Goal: Task Accomplishment & Management: Complete application form

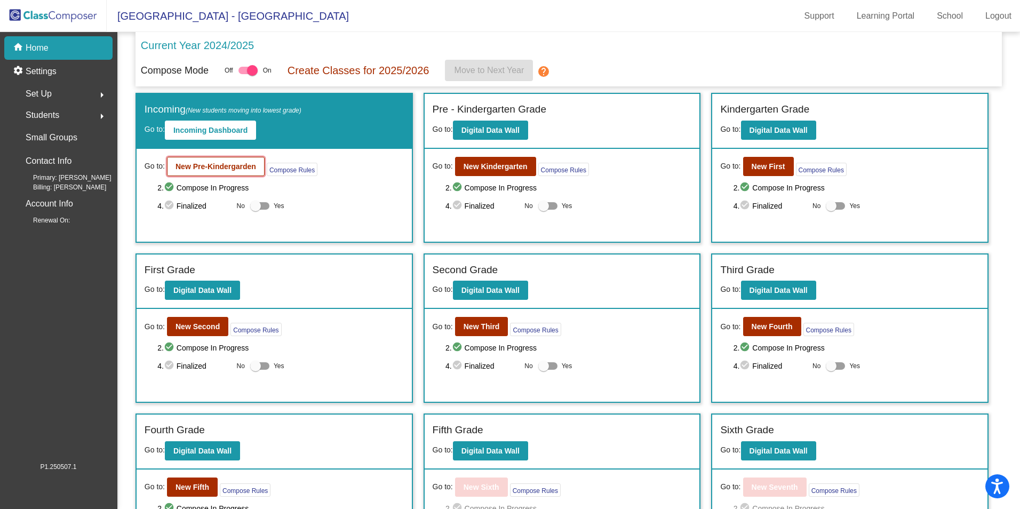
click at [216, 163] on b "New Pre-Kindergarden" at bounding box center [216, 166] width 81 height 9
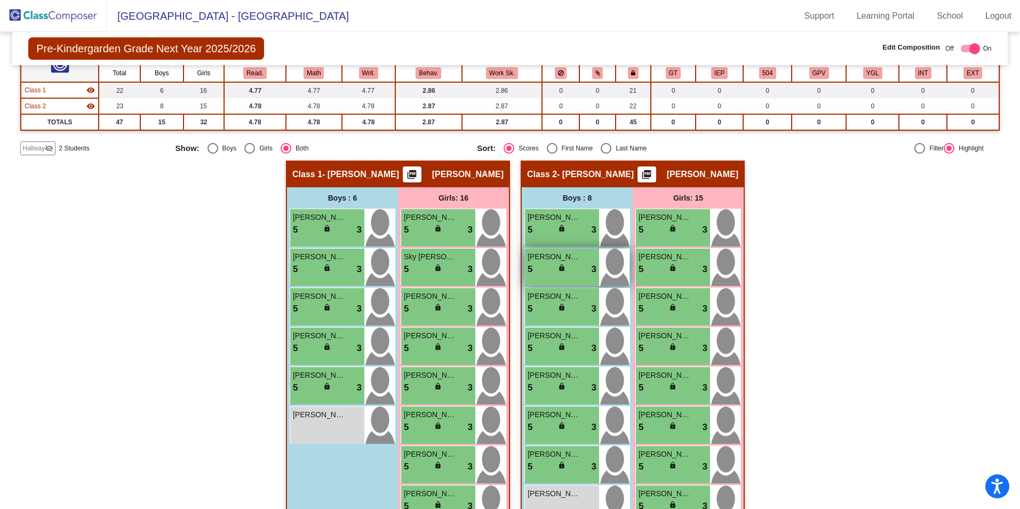
scroll to position [107, 0]
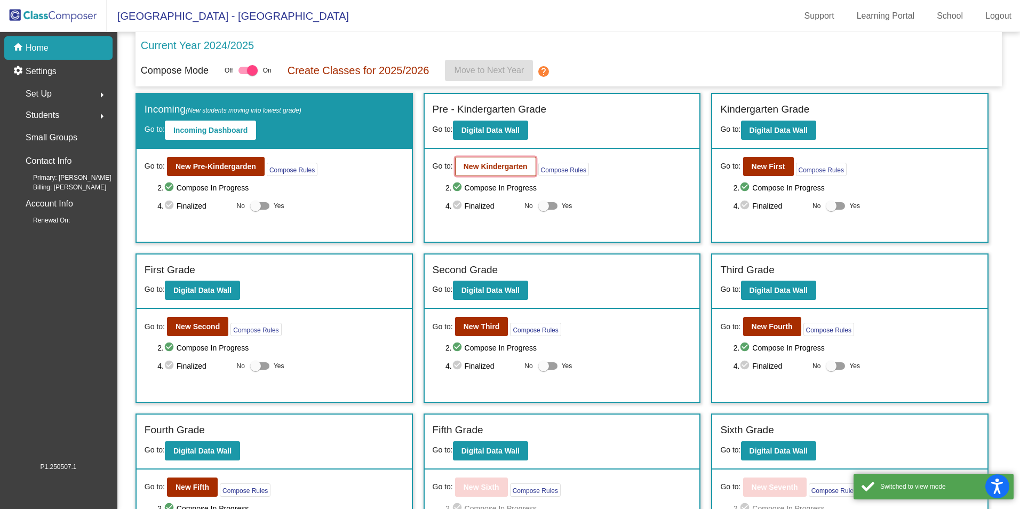
click at [502, 171] on b "New Kindergarten" at bounding box center [496, 166] width 64 height 9
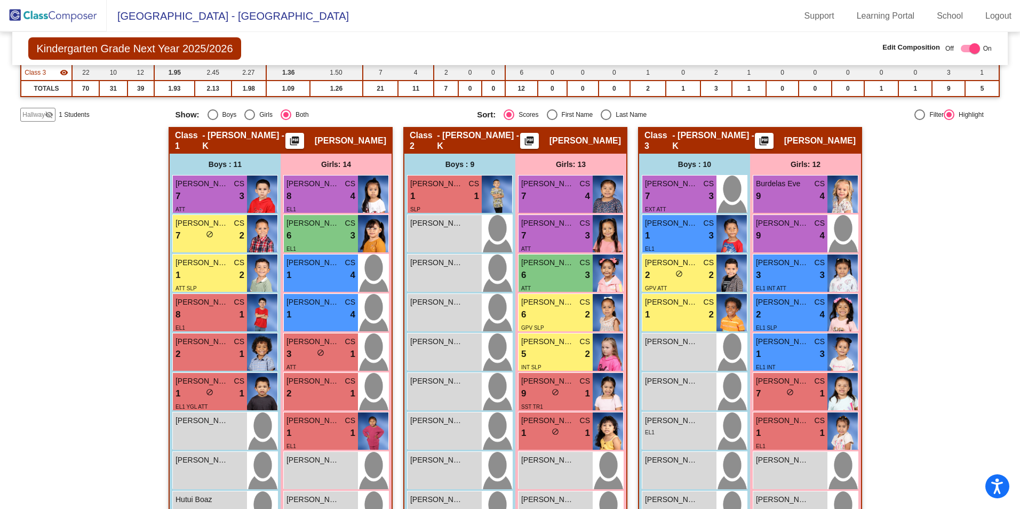
scroll to position [71, 0]
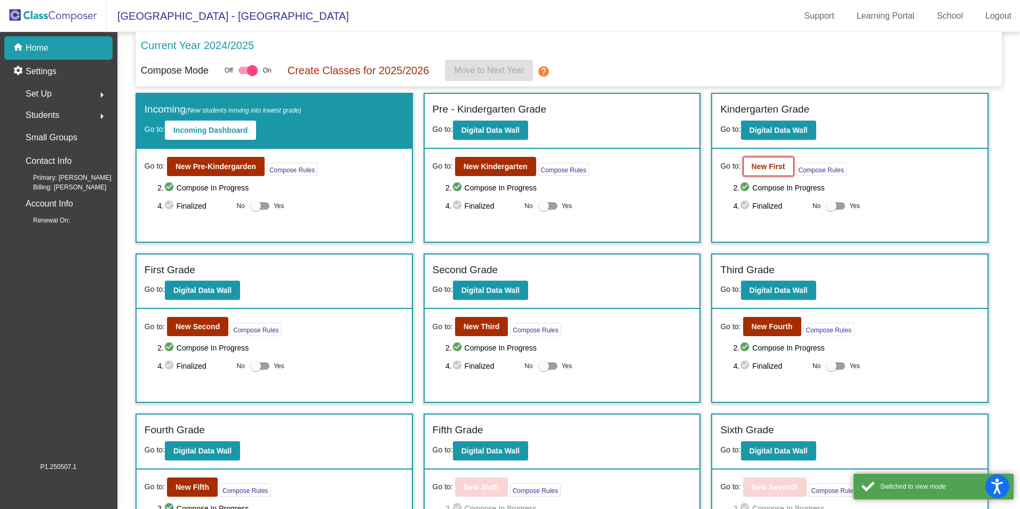
click at [778, 171] on b "New First" at bounding box center [769, 166] width 34 height 9
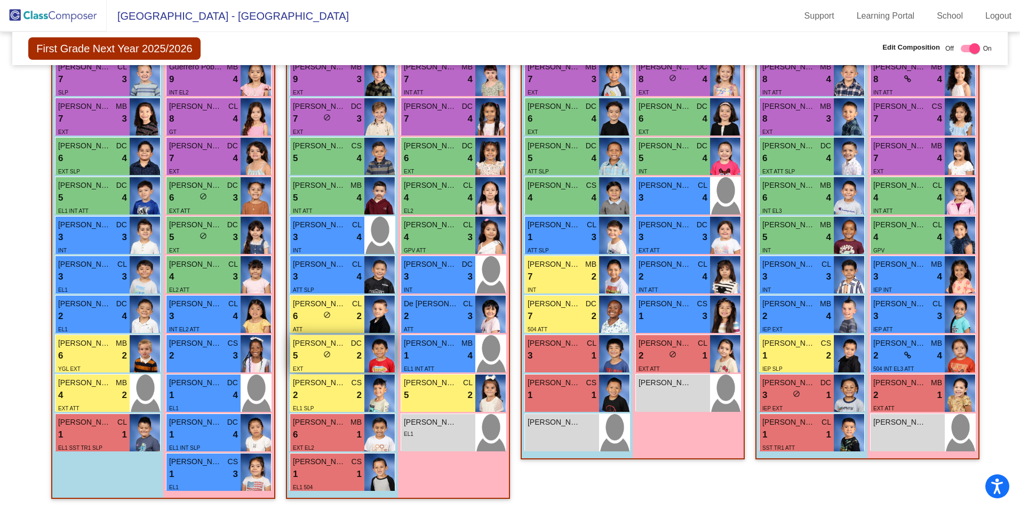
scroll to position [289, 0]
click at [336, 476] on div "1 lock do_not_disturb_alt 1" at bounding box center [327, 474] width 69 height 14
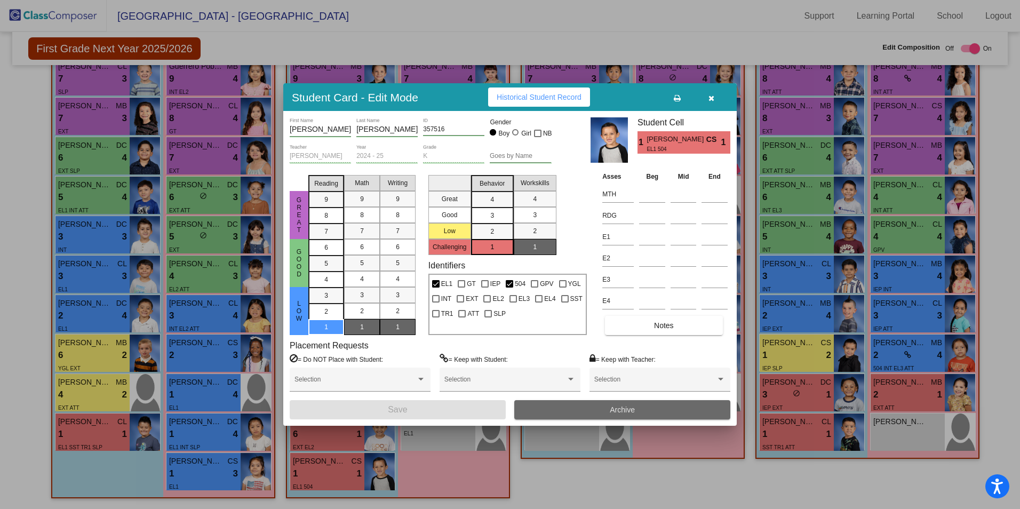
click at [613, 407] on span "Archive" at bounding box center [622, 410] width 25 height 9
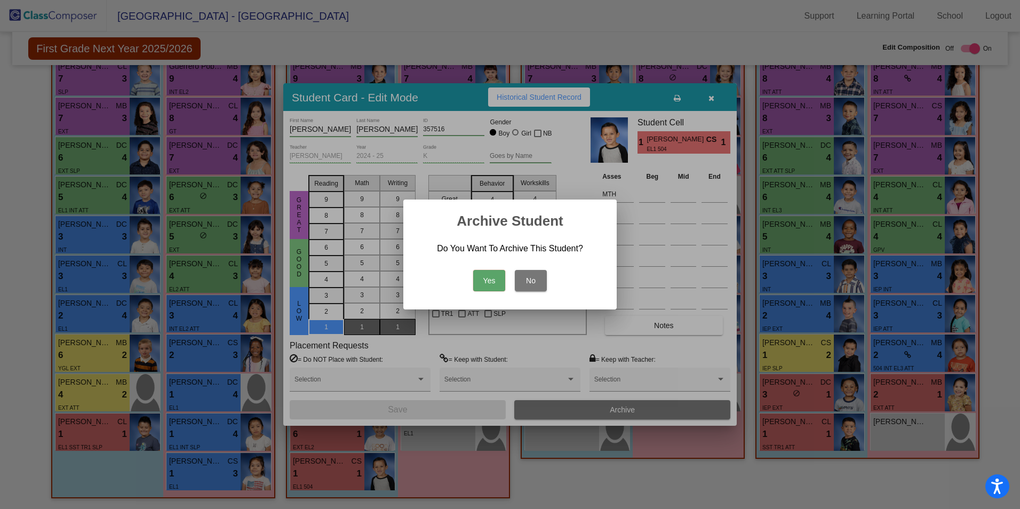
click at [490, 283] on button "Yes" at bounding box center [489, 280] width 32 height 21
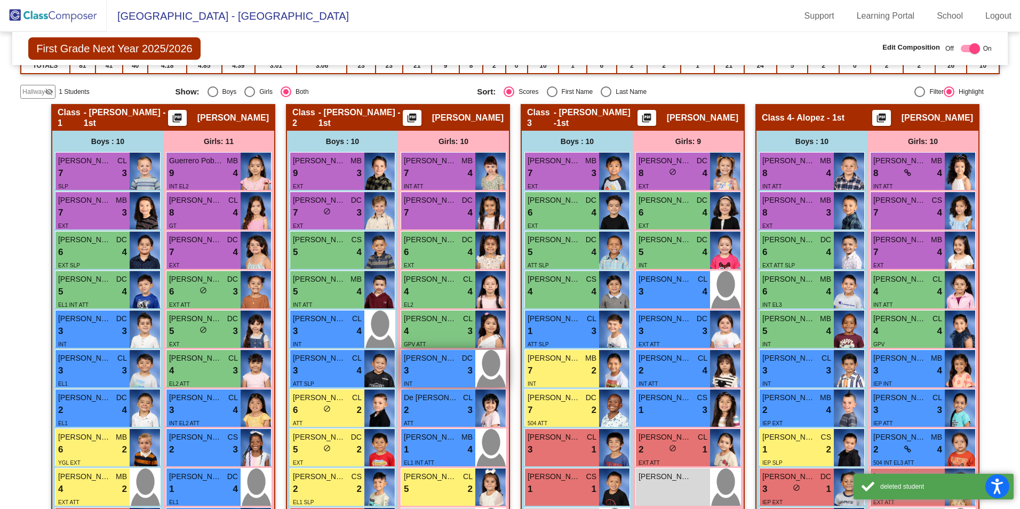
scroll to position [182, 0]
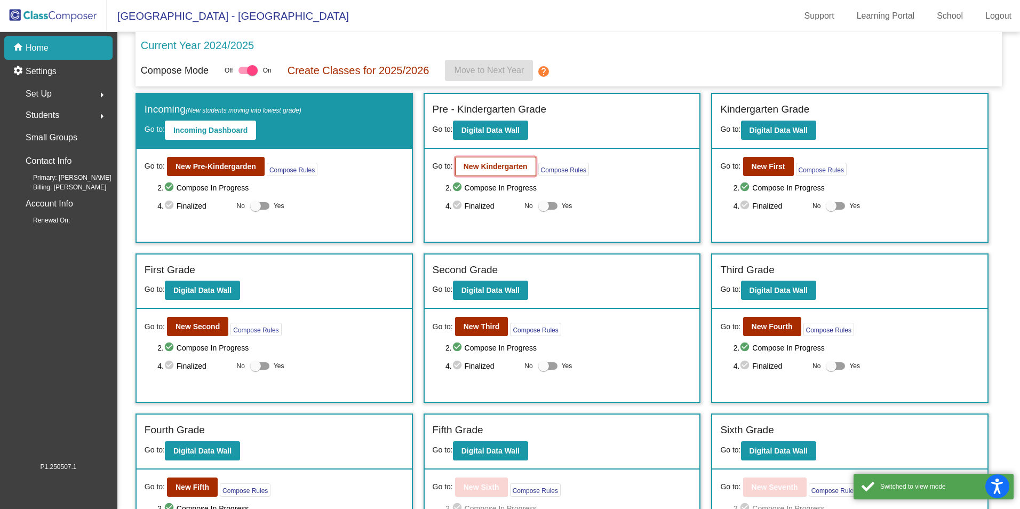
click at [485, 163] on b "New Kindergarten" at bounding box center [496, 166] width 64 height 9
click at [773, 171] on b "New First" at bounding box center [769, 166] width 34 height 9
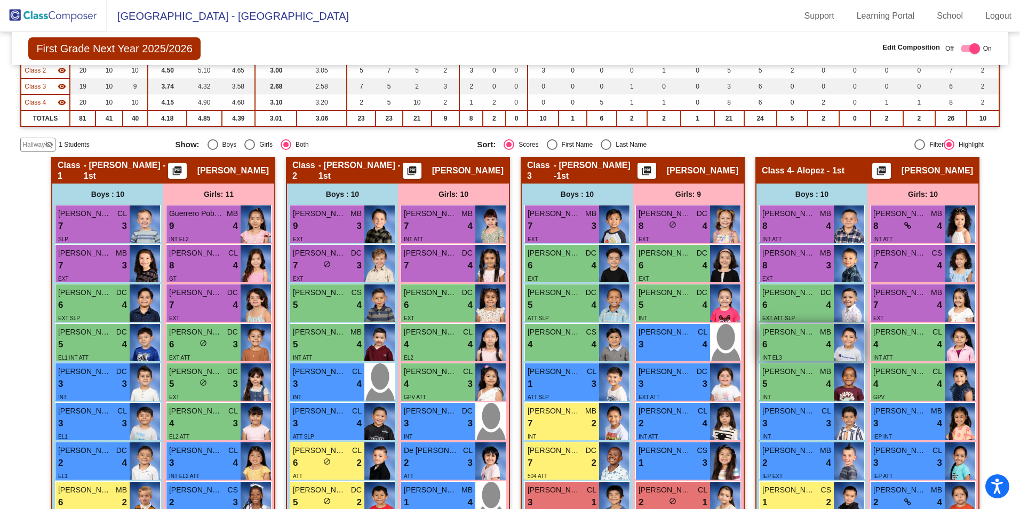
scroll to position [160, 0]
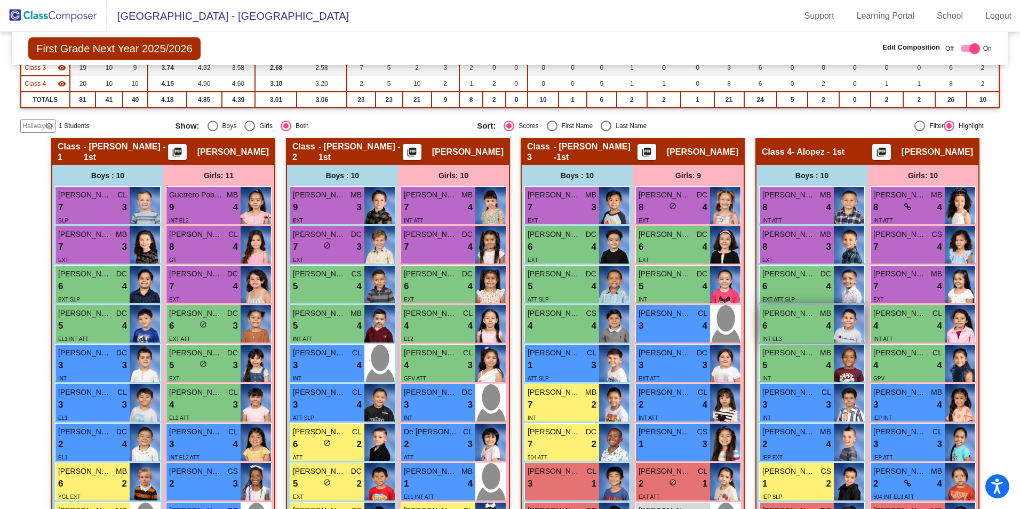
click at [814, 320] on div "6 lock do_not_disturb_alt 4" at bounding box center [797, 326] width 69 height 14
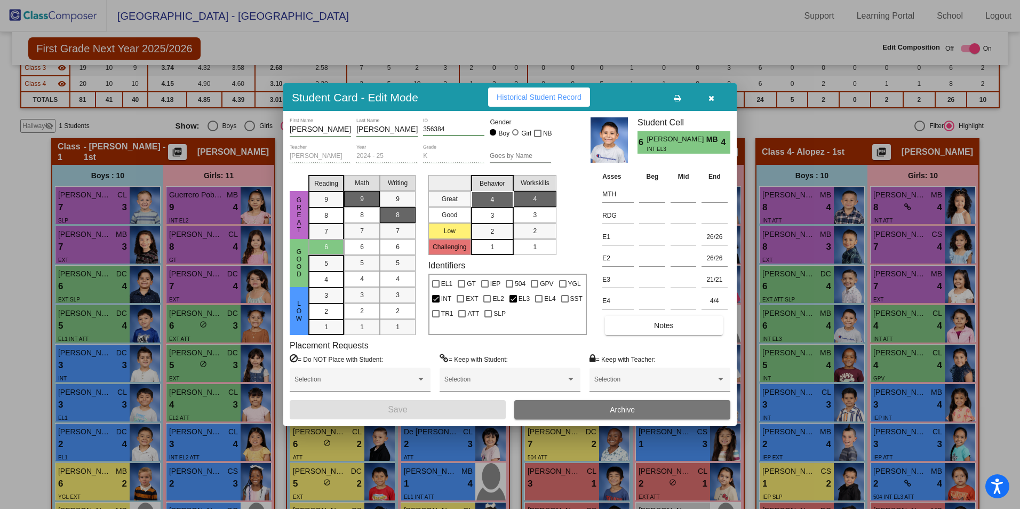
click at [710, 98] on icon "button" at bounding box center [712, 97] width 6 height 7
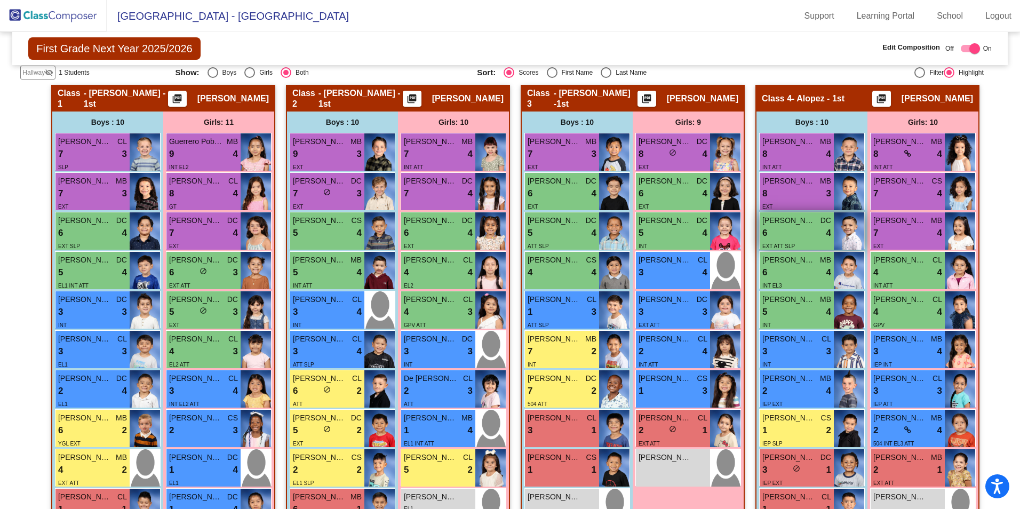
scroll to position [267, 0]
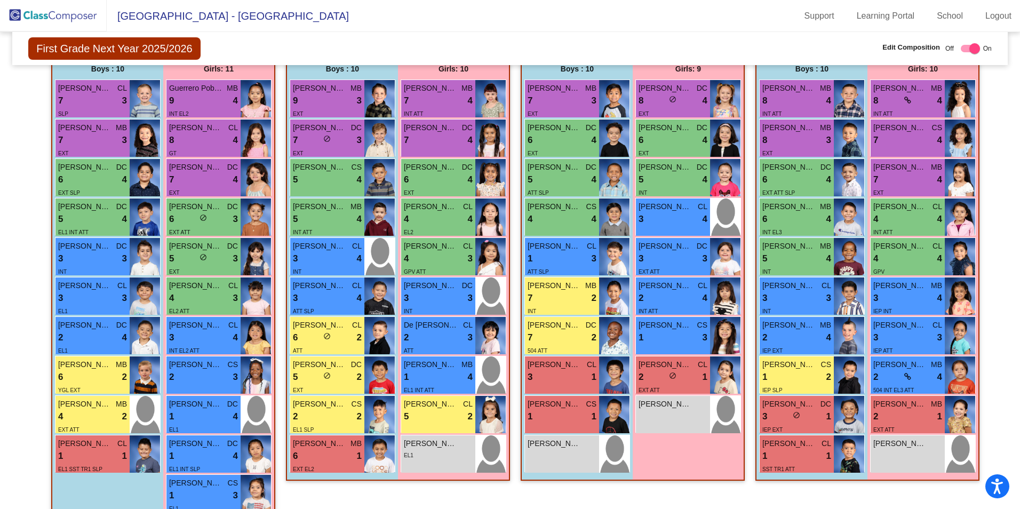
click at [12, 112] on mat-sidenav-content "First Grade Next Year 2025/2026 Edit Composition Off On Incoming Digital Data W…" at bounding box center [510, 270] width 1020 height 477
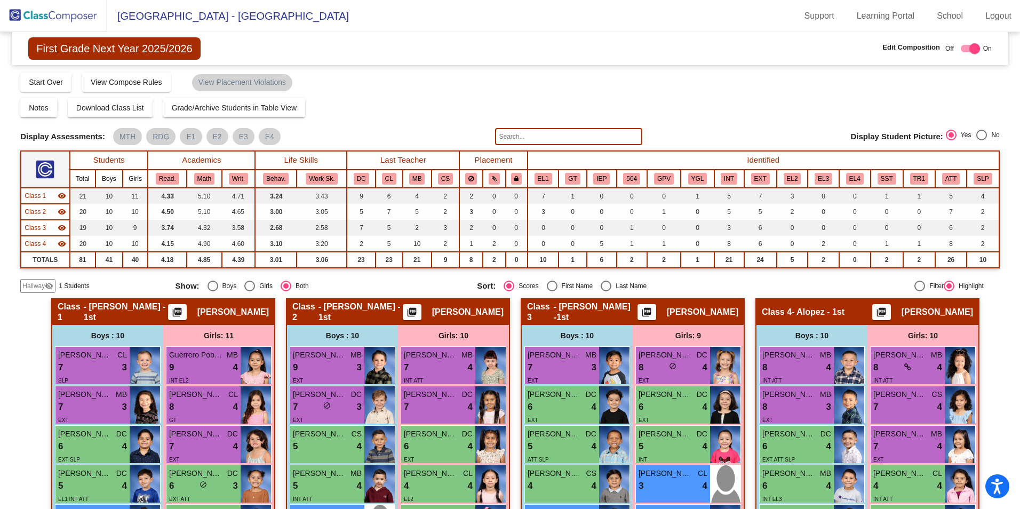
click at [35, 284] on span "Hallway" at bounding box center [33, 286] width 22 height 10
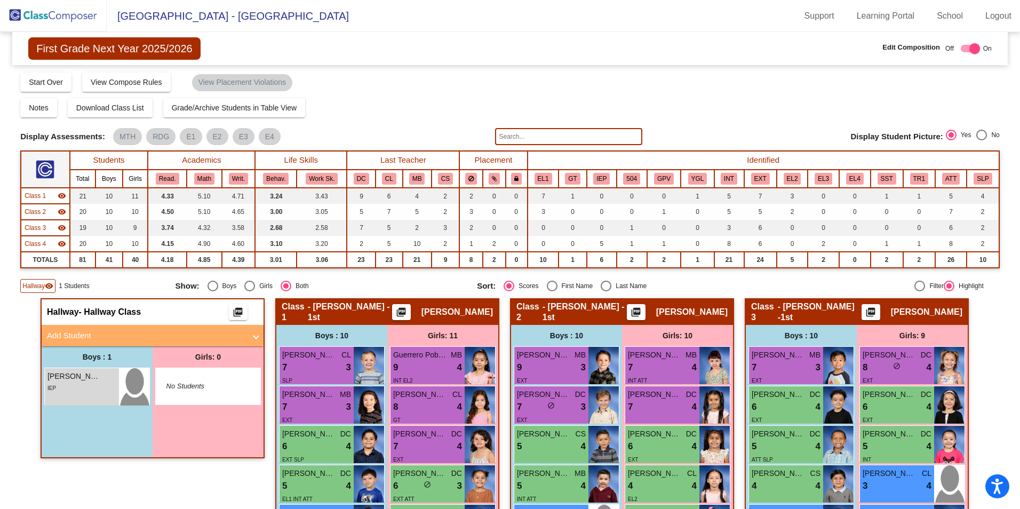
click at [76, 333] on mat-panel-title "Add Student" at bounding box center [146, 336] width 199 height 12
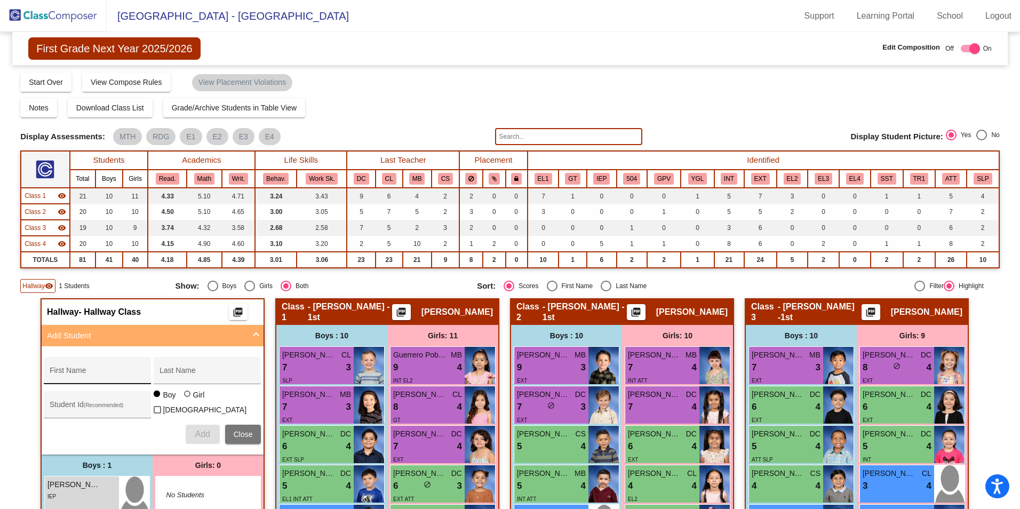
click at [101, 368] on div "First Name" at bounding box center [98, 374] width 96 height 22
type input "Alyana"
type input "[PERSON_NAME]"
type input "351112"
click at [187, 399] on div at bounding box center [188, 395] width 9 height 9
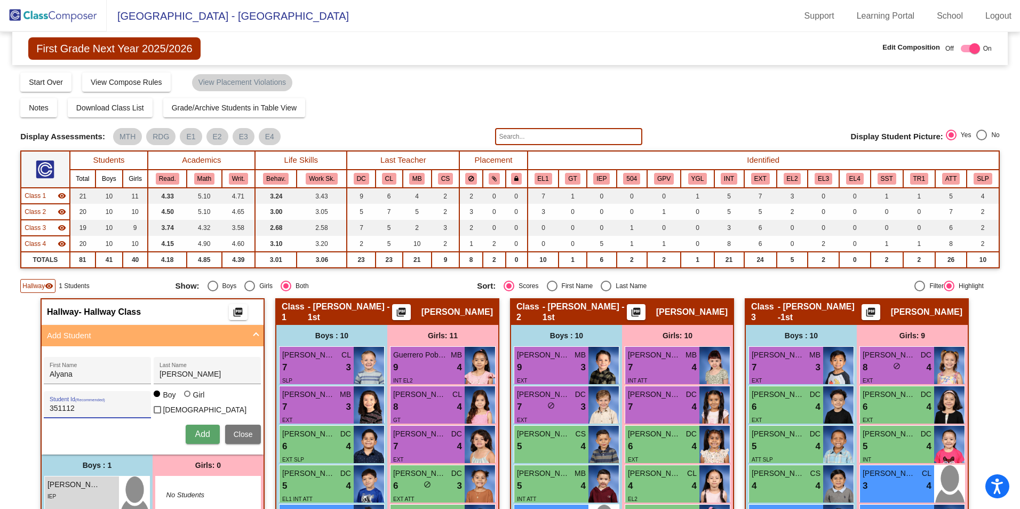
click at [188, 400] on input "Girl" at bounding box center [188, 399] width 1 height 1
radio input "true"
click at [192, 435] on button "Add" at bounding box center [203, 434] width 34 height 19
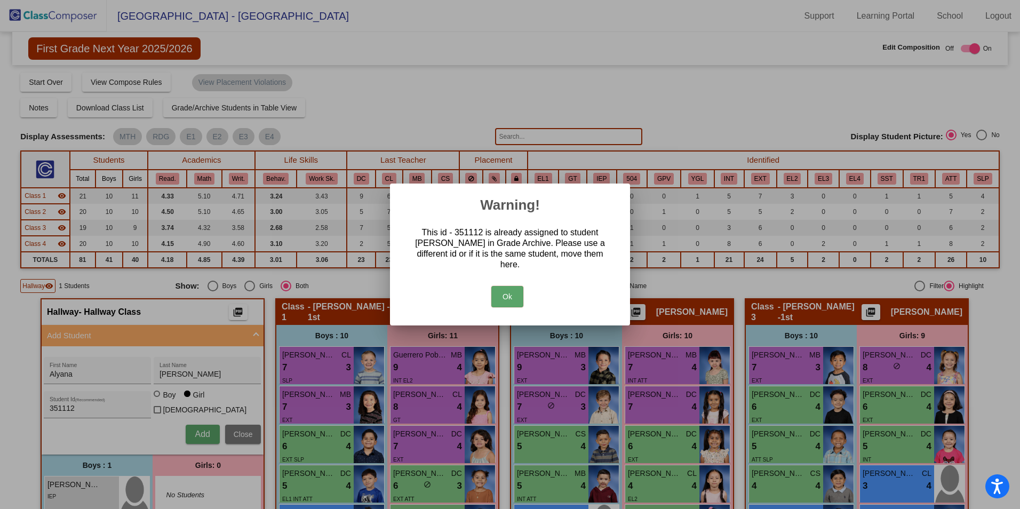
click at [510, 297] on button "Ok" at bounding box center [508, 296] width 32 height 21
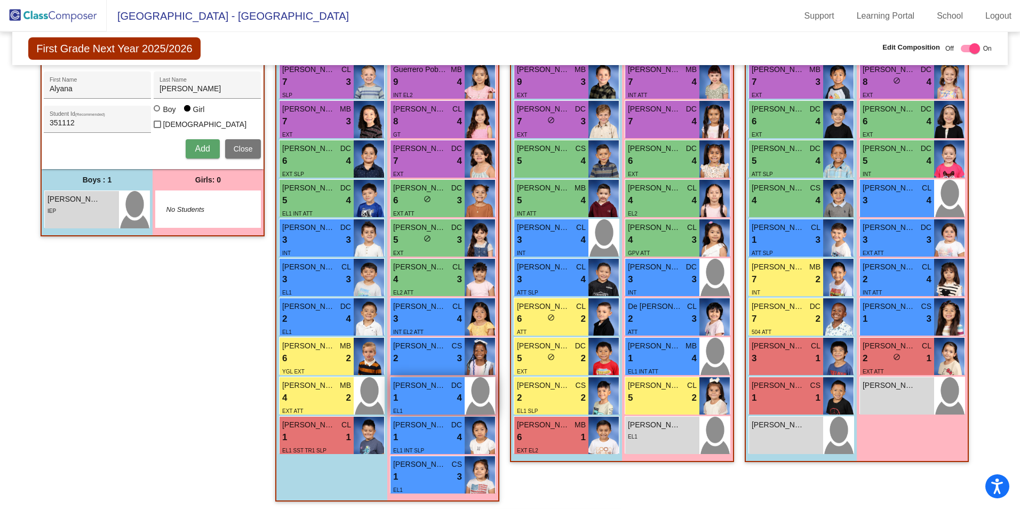
scroll to position [215, 0]
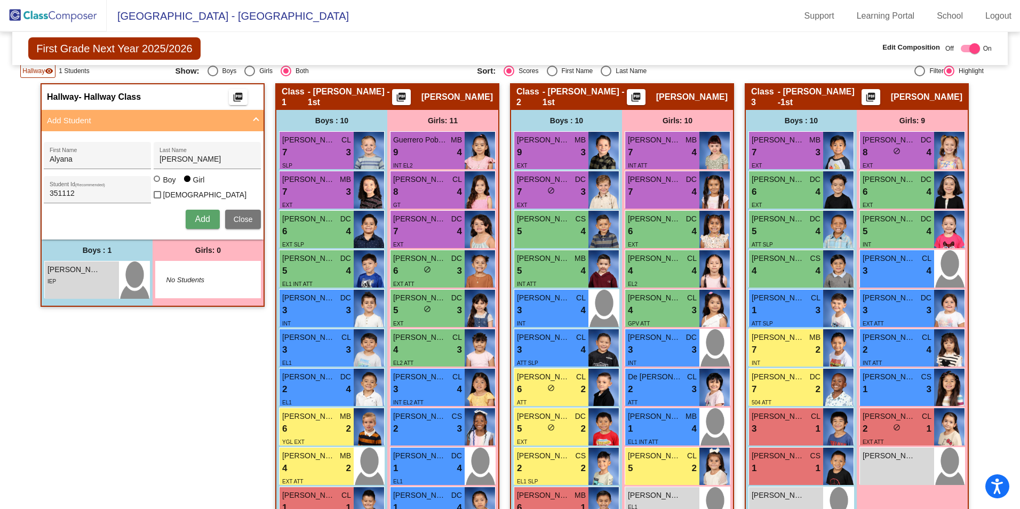
click at [203, 225] on button "Add" at bounding box center [203, 219] width 34 height 19
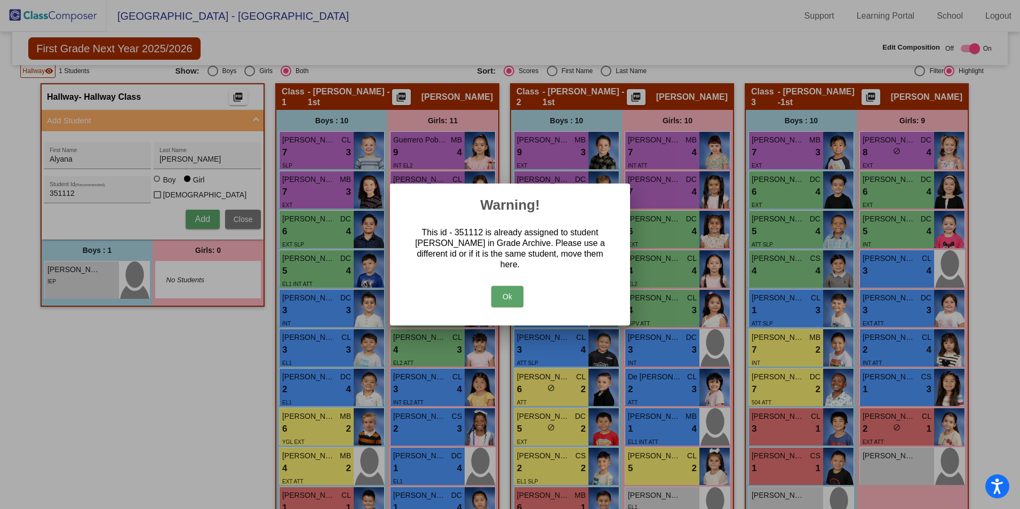
click at [515, 294] on button "Ok" at bounding box center [508, 296] width 32 height 21
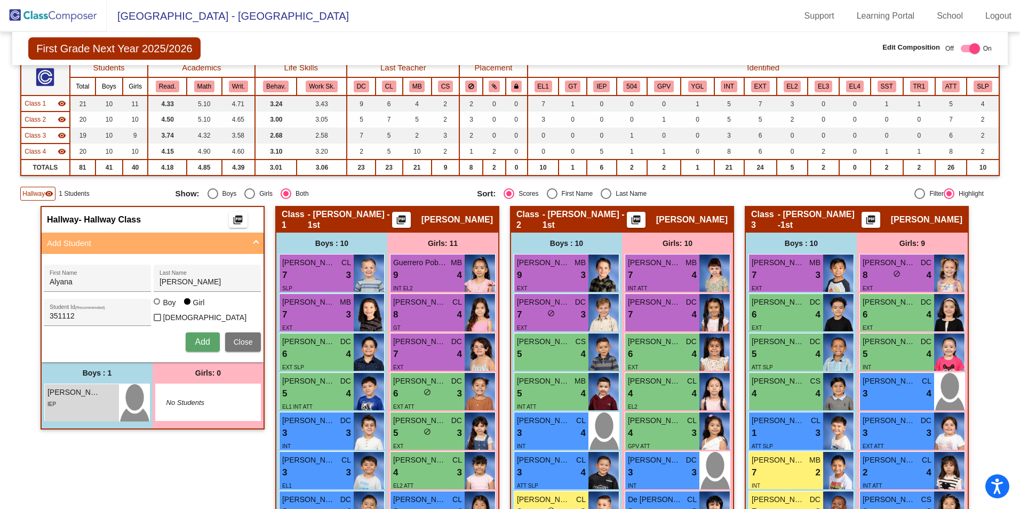
scroll to position [0, 0]
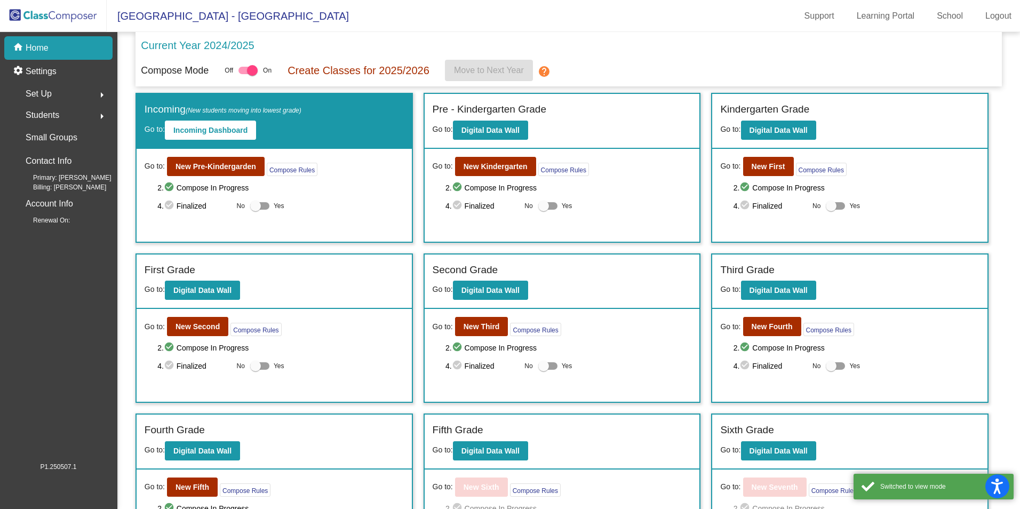
click at [49, 113] on span "Students" at bounding box center [43, 115] width 34 height 15
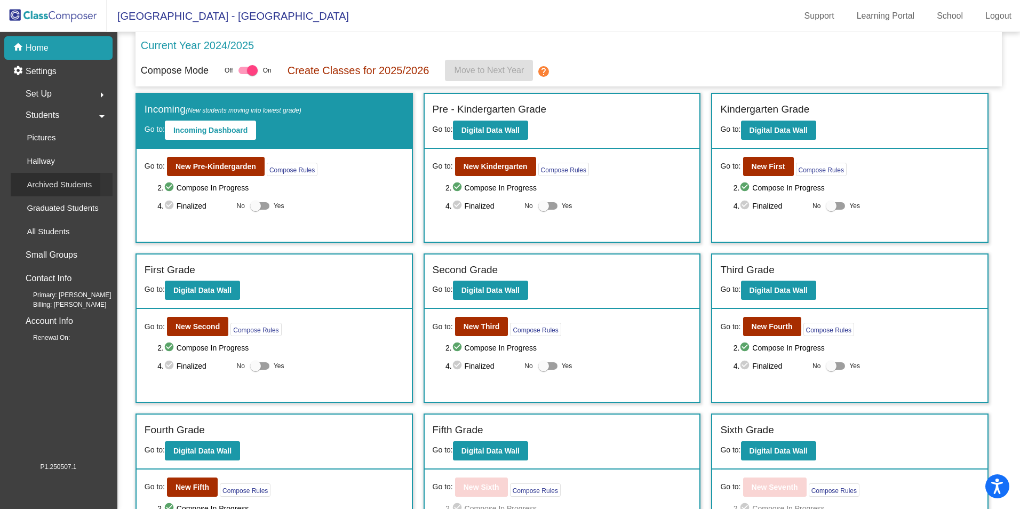
click at [67, 187] on p "Archived Students" at bounding box center [59, 184] width 65 height 13
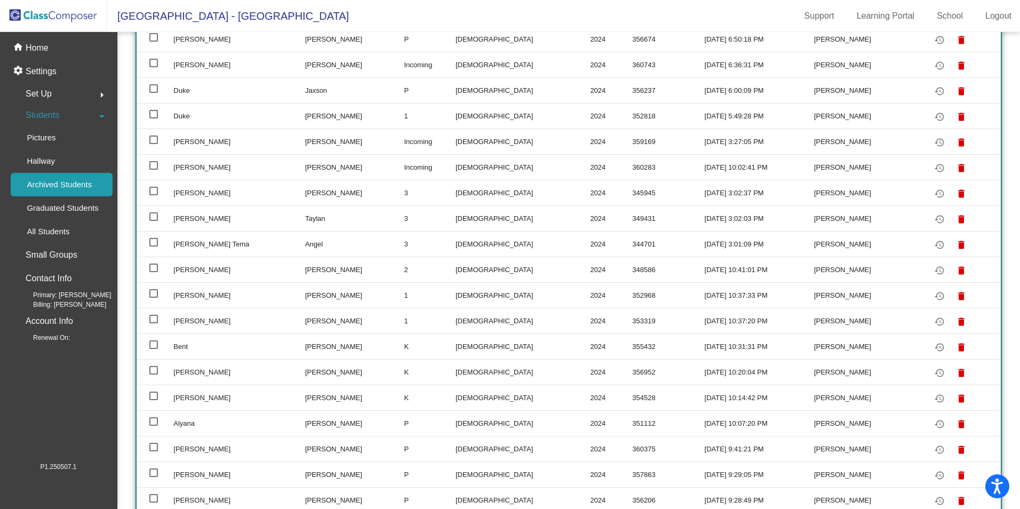
scroll to position [694, 0]
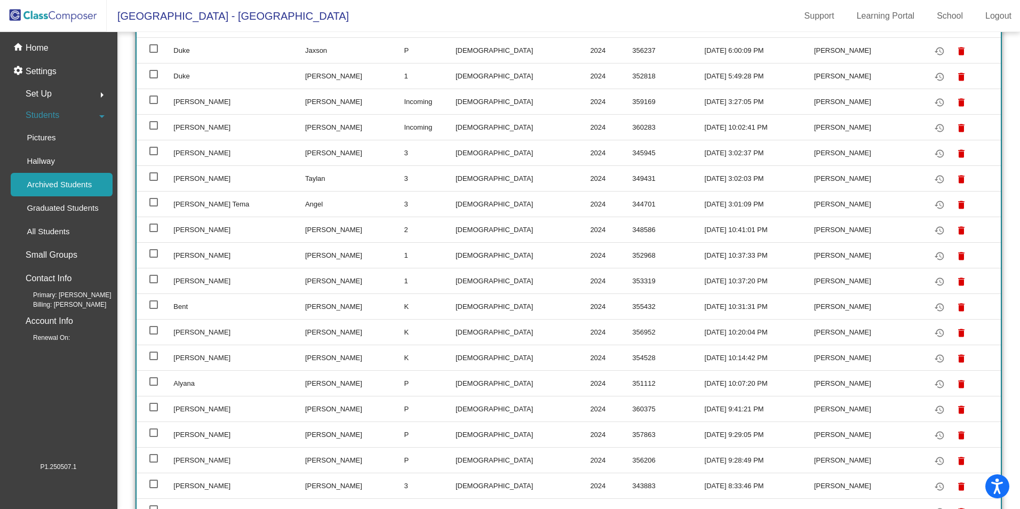
click at [152, 385] on div at bounding box center [153, 381] width 9 height 9
click at [153, 386] on input "select row 35" at bounding box center [153, 386] width 1 height 1
checkbox input "true"
click at [933, 360] on mat-icon "restore" at bounding box center [939, 358] width 13 height 13
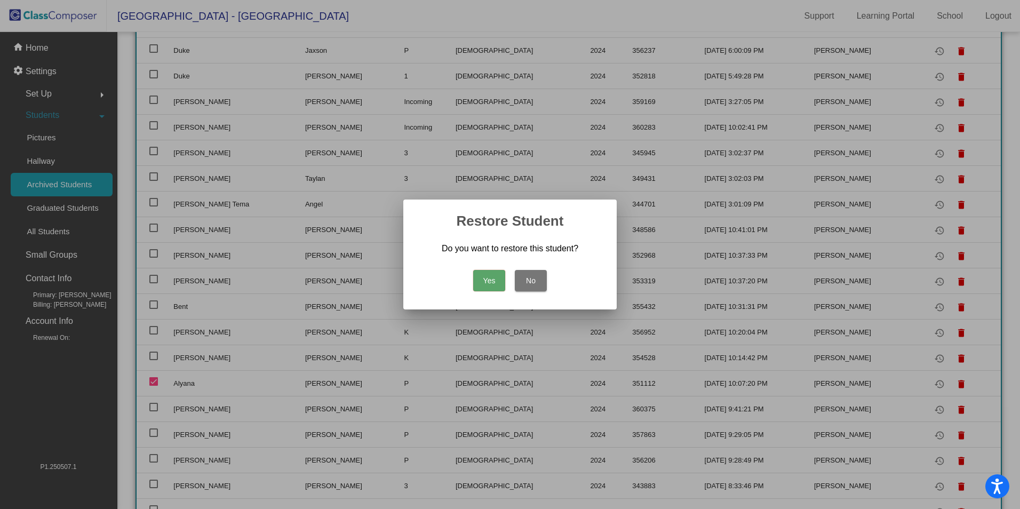
click at [485, 286] on button "Yes" at bounding box center [489, 280] width 32 height 21
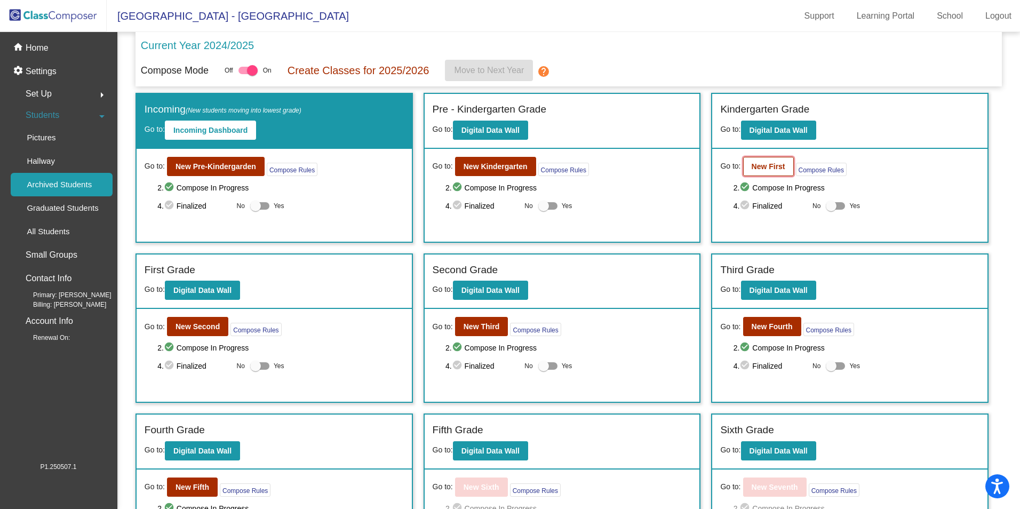
click at [760, 173] on button "New First" at bounding box center [768, 166] width 51 height 19
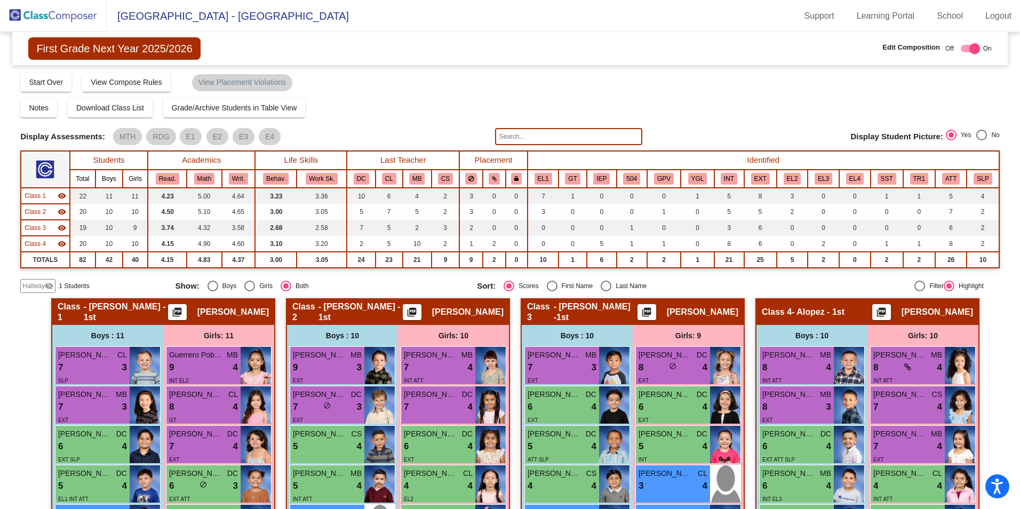
click at [37, 283] on span "Hallway" at bounding box center [33, 286] width 22 height 10
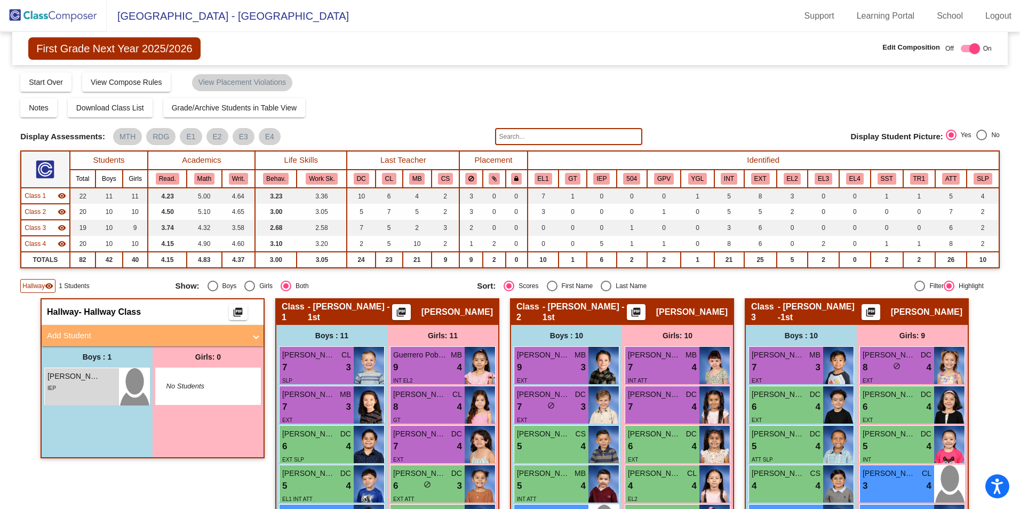
click at [50, 282] on mat-icon "visibility" at bounding box center [49, 286] width 9 height 9
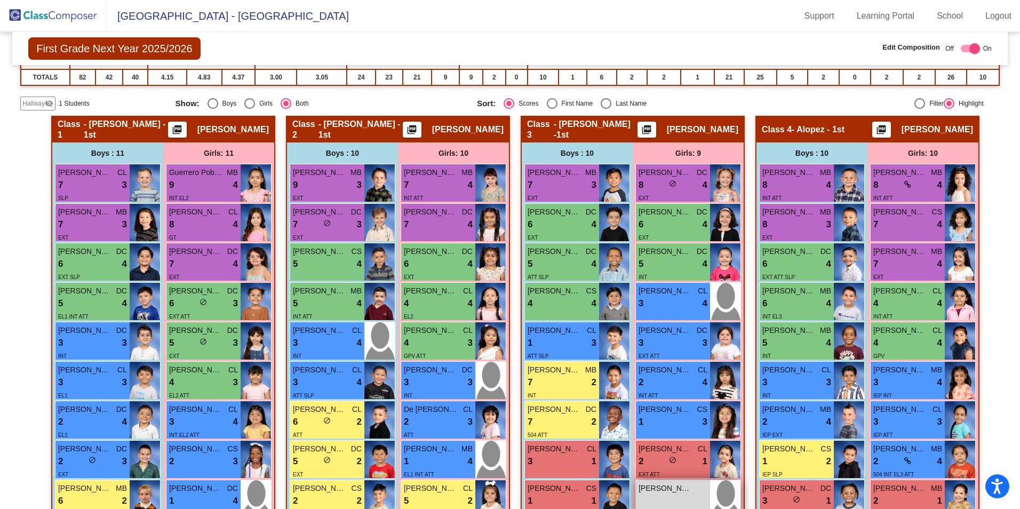
scroll to position [182, 0]
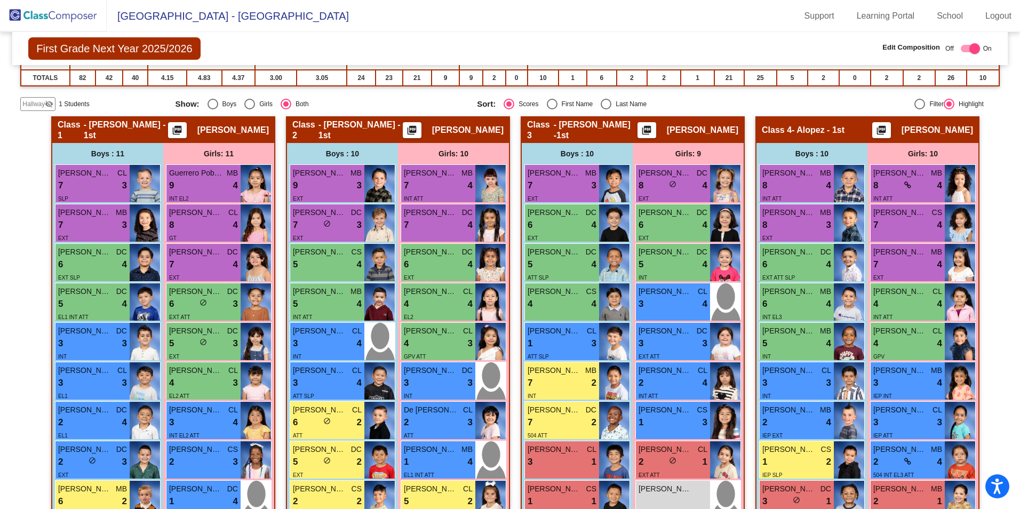
click at [34, 108] on span "Hallway" at bounding box center [33, 104] width 22 height 10
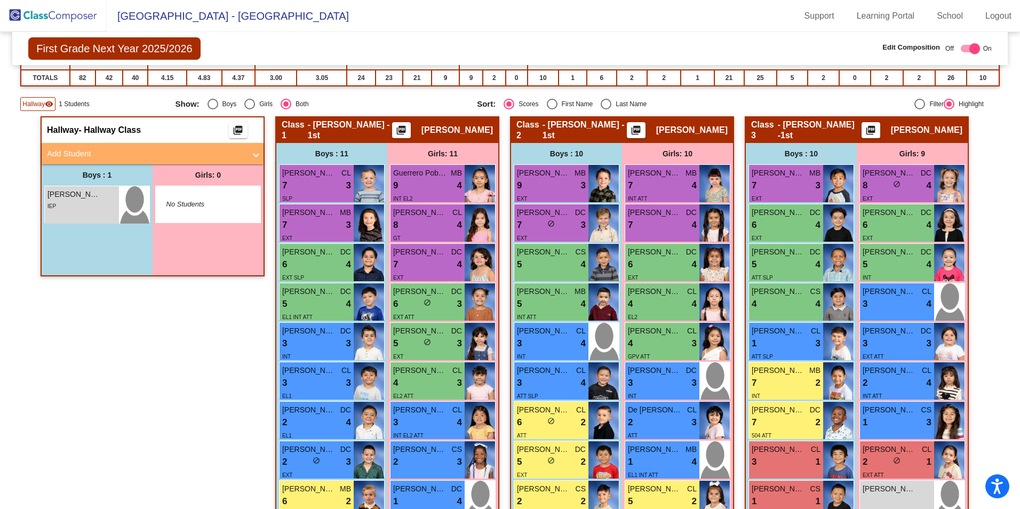
click at [91, 153] on mat-panel-title "Add Student" at bounding box center [146, 154] width 199 height 12
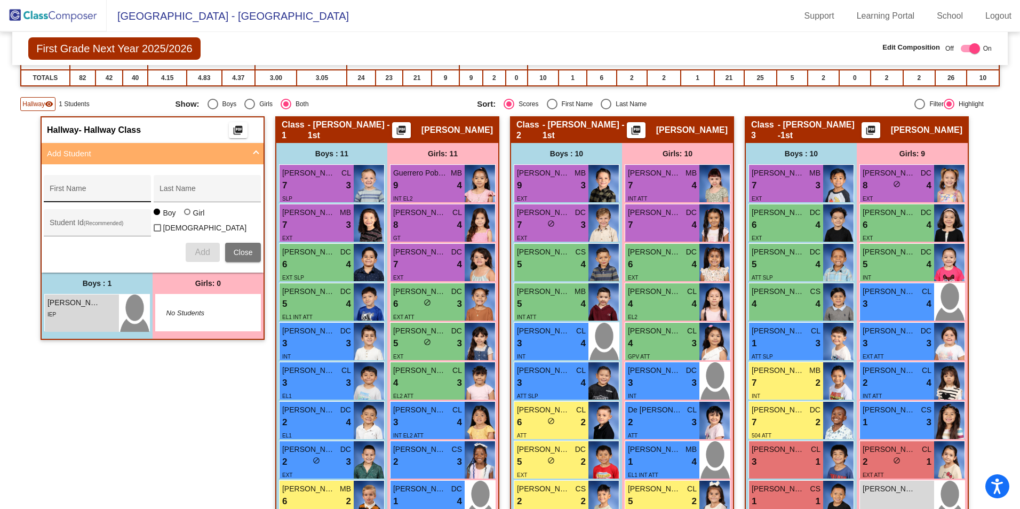
click at [101, 193] on input "First Name" at bounding box center [98, 192] width 96 height 9
type input "Alyana"
type input "[PERSON_NAME]"
type input "351112"
click at [184, 215] on div at bounding box center [187, 212] width 6 height 6
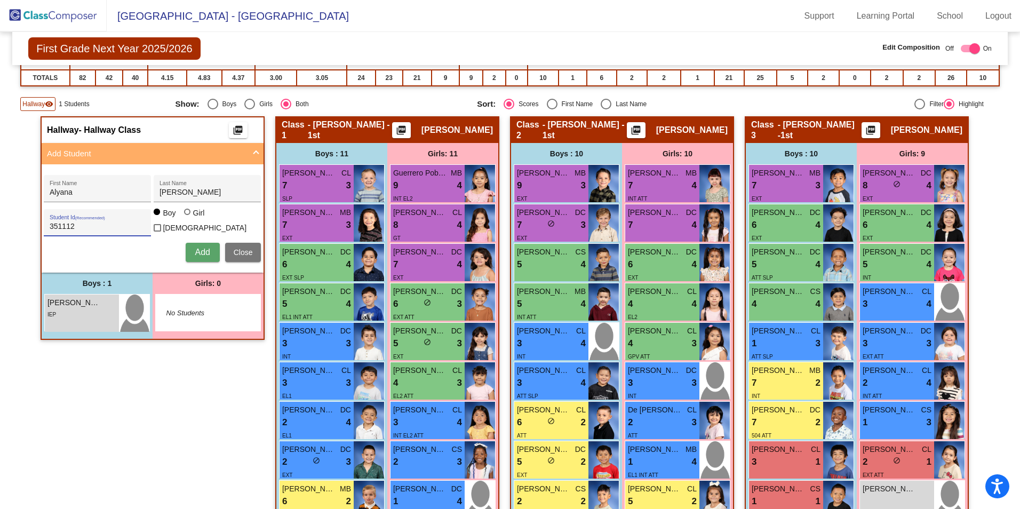
click at [188, 217] on input "Girl" at bounding box center [188, 217] width 1 height 1
radio input "true"
click at [195, 251] on span "Add" at bounding box center [202, 252] width 15 height 9
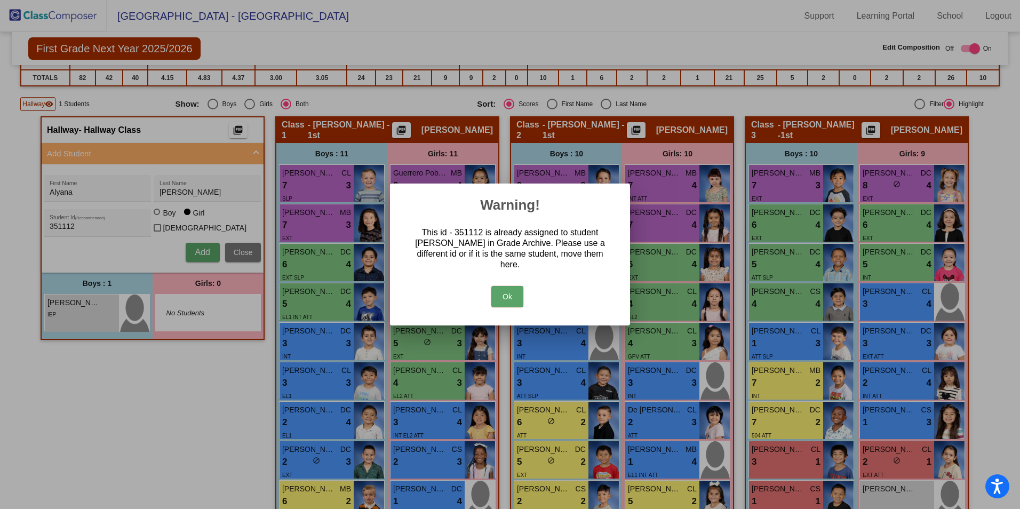
click at [515, 291] on button "Ok" at bounding box center [508, 296] width 32 height 21
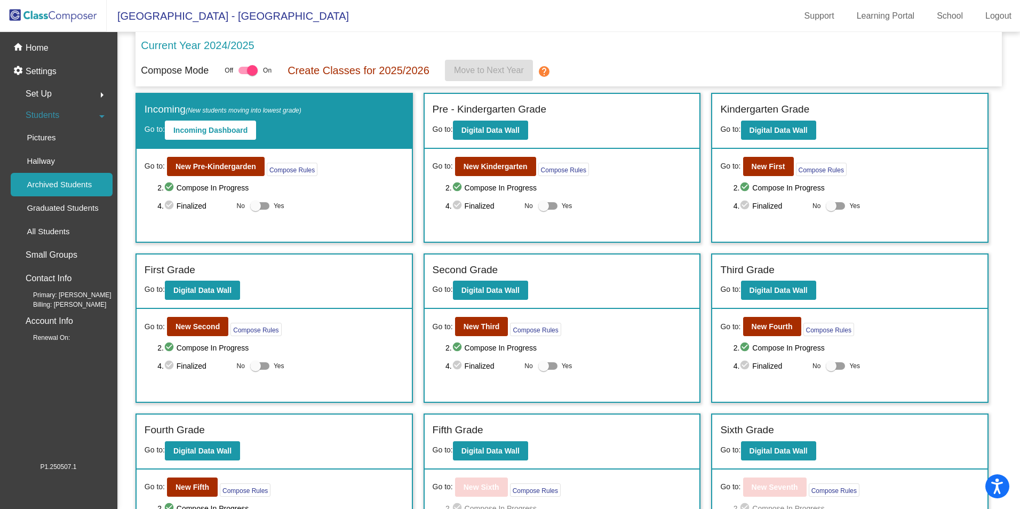
click at [69, 188] on p "Archived Students" at bounding box center [59, 184] width 65 height 13
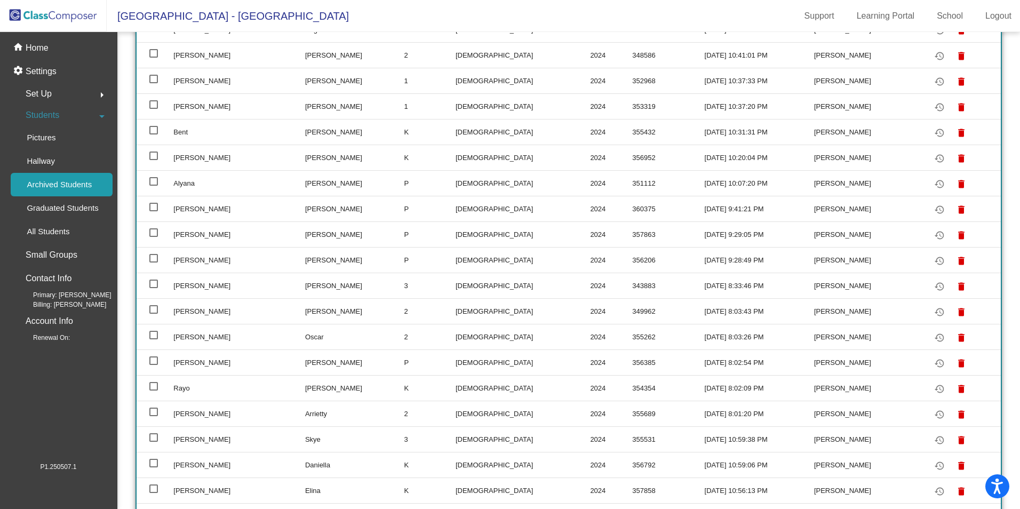
scroll to position [922, 0]
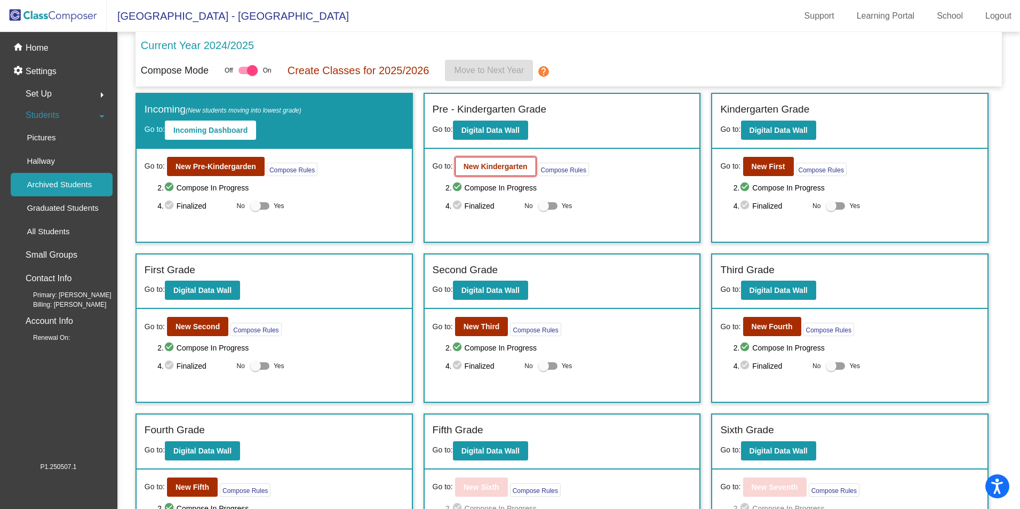
click at [505, 169] on b "New Kindergarten" at bounding box center [496, 166] width 64 height 9
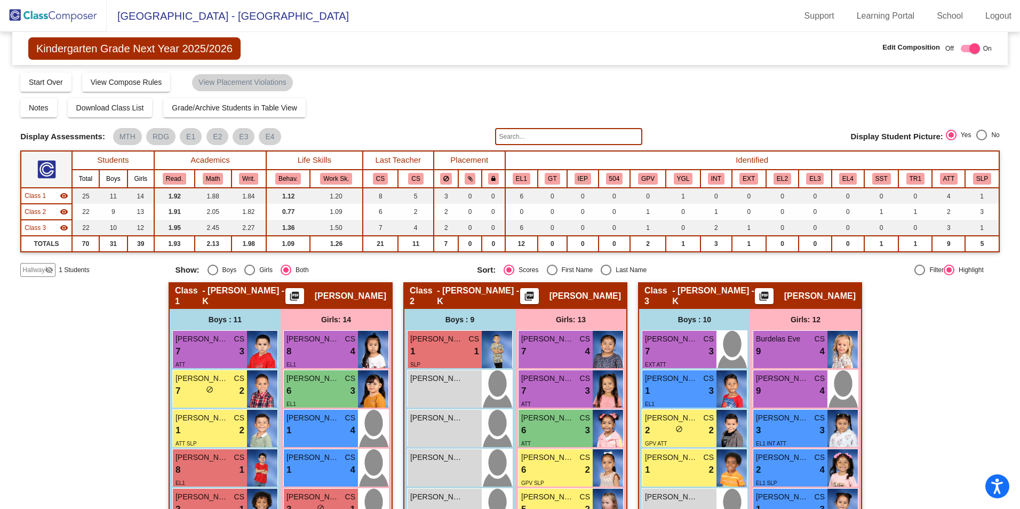
click at [30, 270] on span "Hallway" at bounding box center [33, 270] width 22 height 10
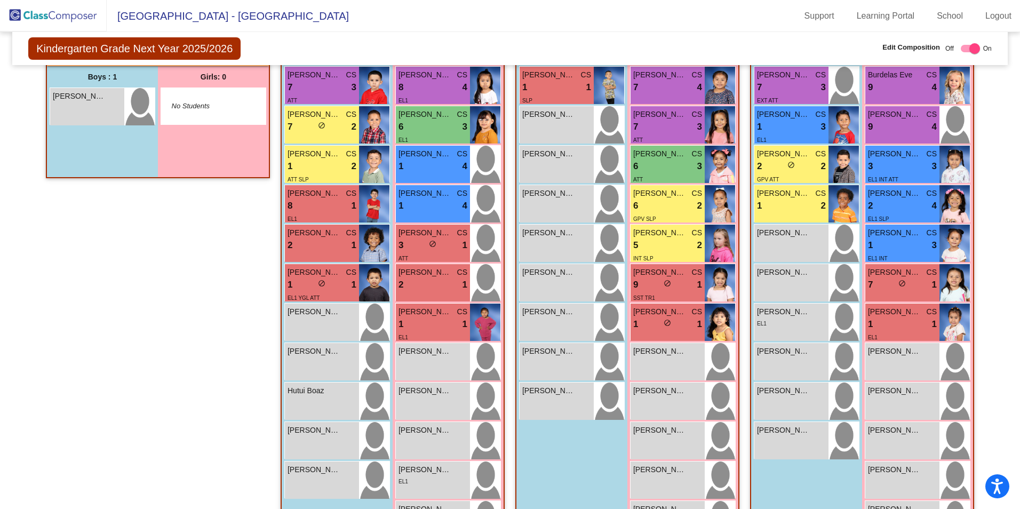
scroll to position [178, 0]
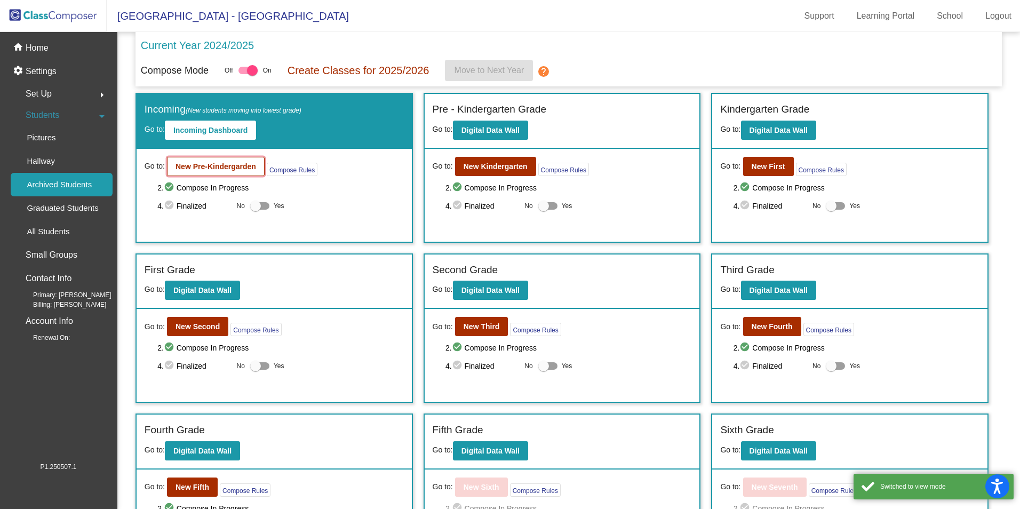
click at [216, 167] on b "New Pre-Kindergarden" at bounding box center [216, 166] width 81 height 9
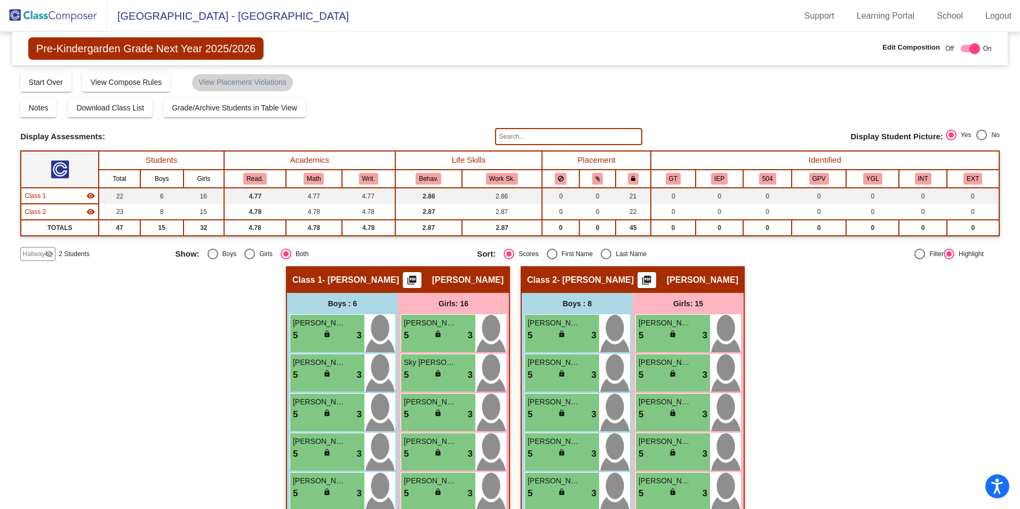
click at [39, 256] on span "Hallway" at bounding box center [33, 254] width 22 height 10
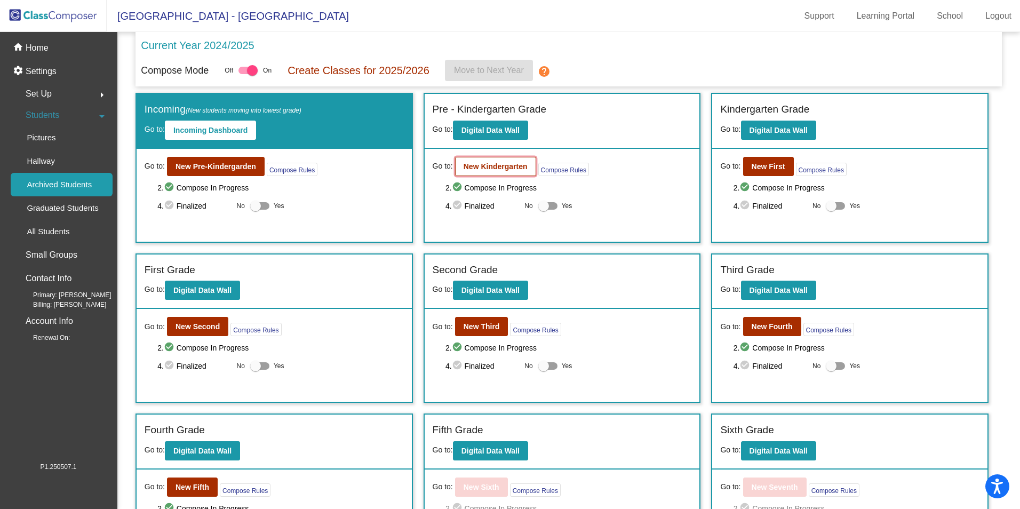
click at [489, 172] on button "New Kindergarten" at bounding box center [495, 166] width 81 height 19
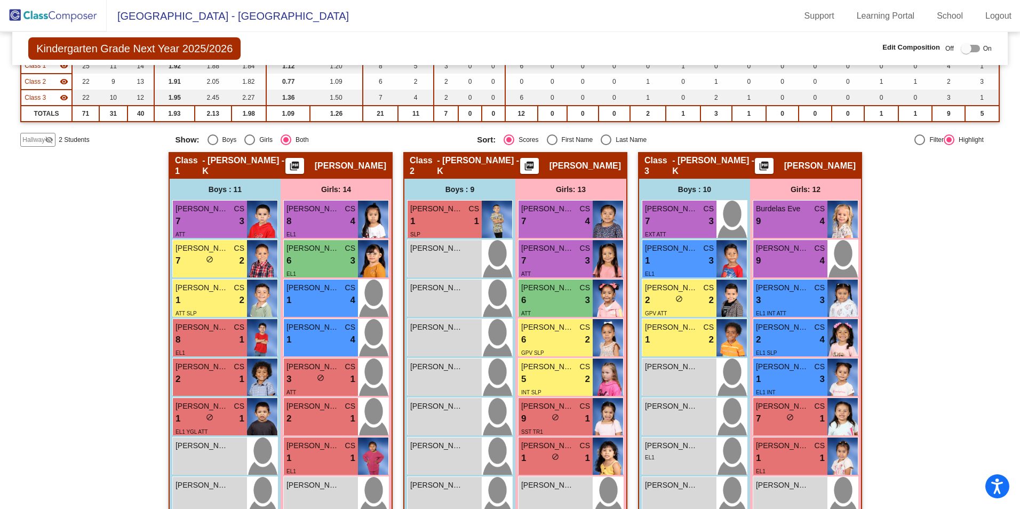
scroll to position [124, 0]
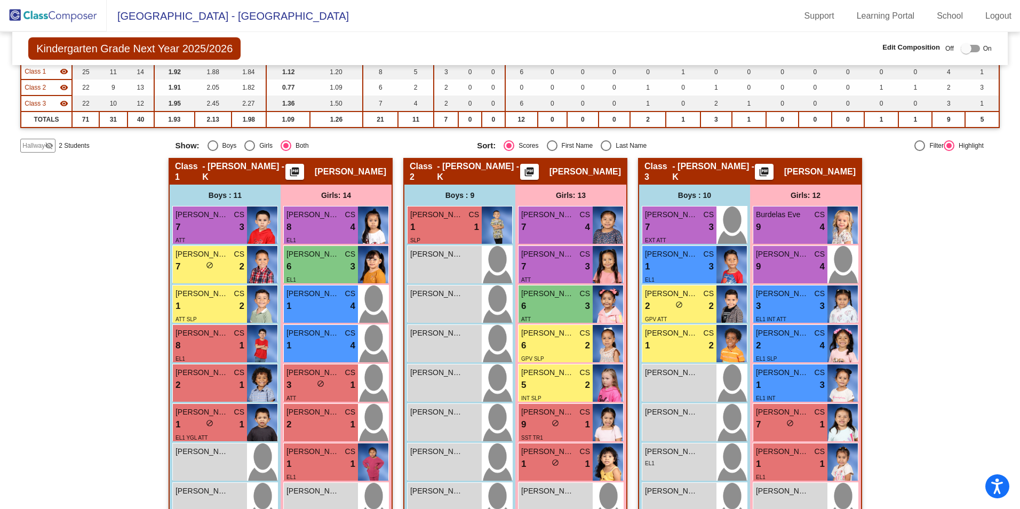
click at [37, 145] on span "Hallway" at bounding box center [33, 146] width 22 height 10
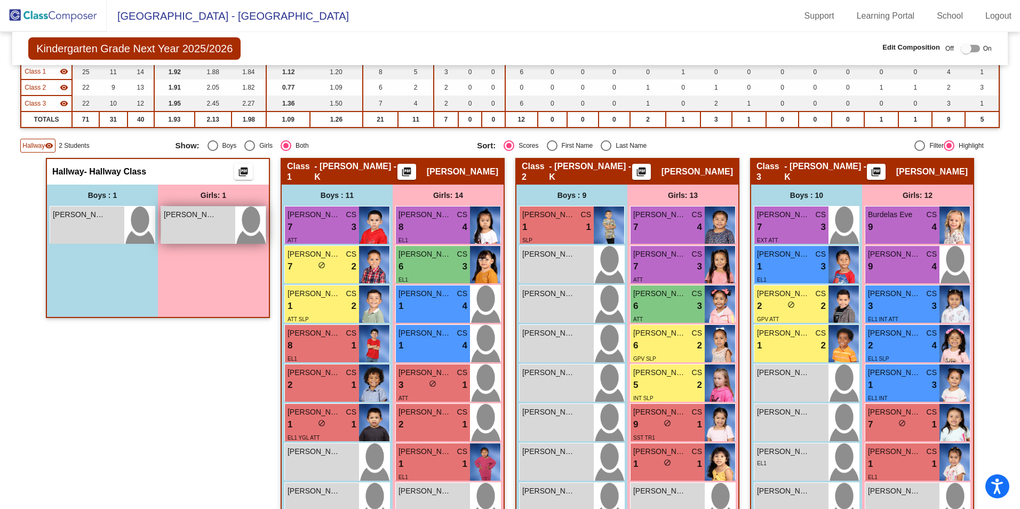
click at [191, 216] on span "[PERSON_NAME]" at bounding box center [190, 214] width 53 height 11
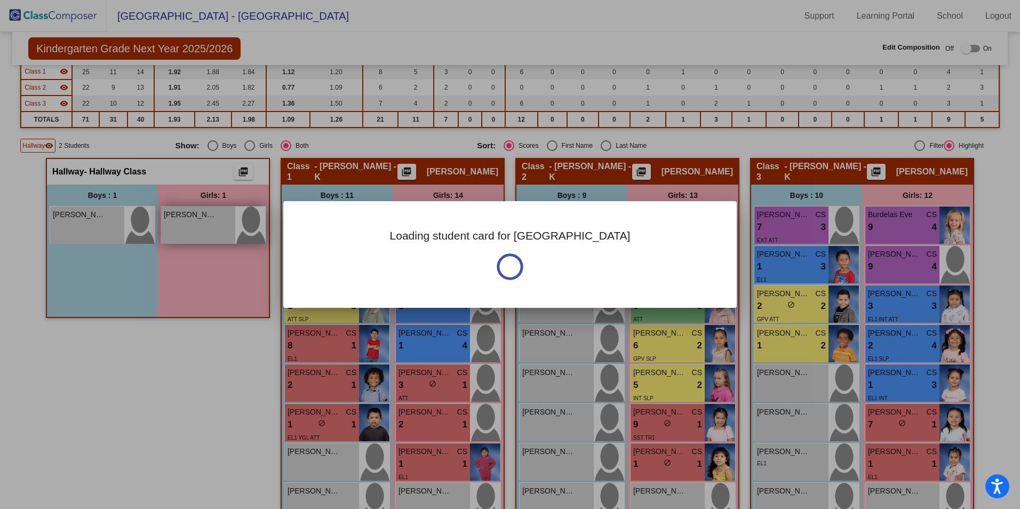
click at [191, 216] on div at bounding box center [510, 254] width 1020 height 509
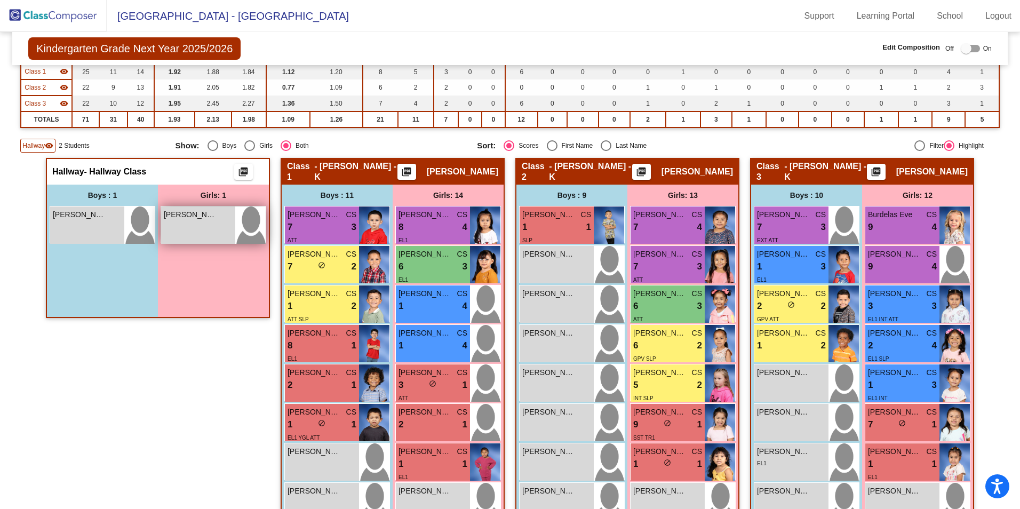
click at [191, 213] on span "[PERSON_NAME]" at bounding box center [190, 214] width 53 height 11
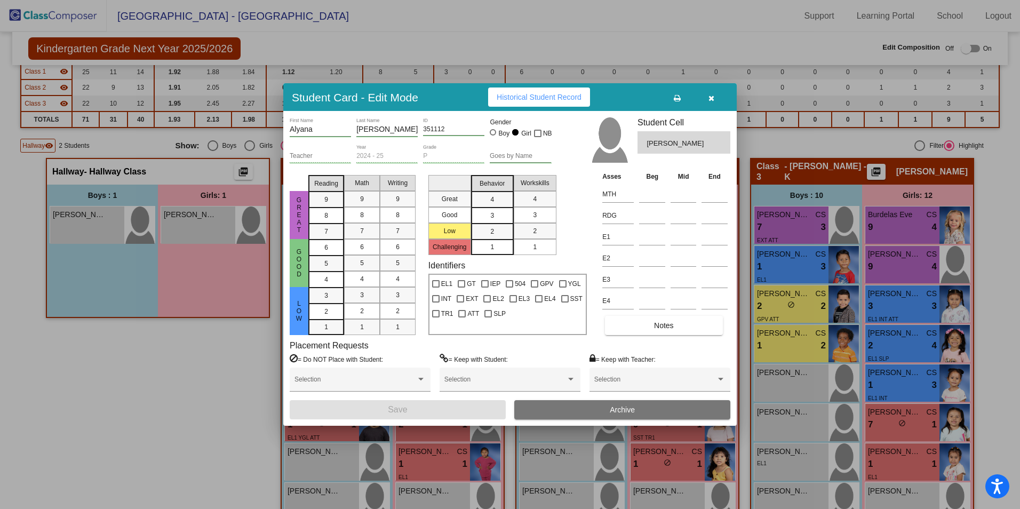
click at [680, 146] on span "[PERSON_NAME]" at bounding box center [676, 143] width 59 height 11
click at [724, 377] on div at bounding box center [721, 379] width 10 height 7
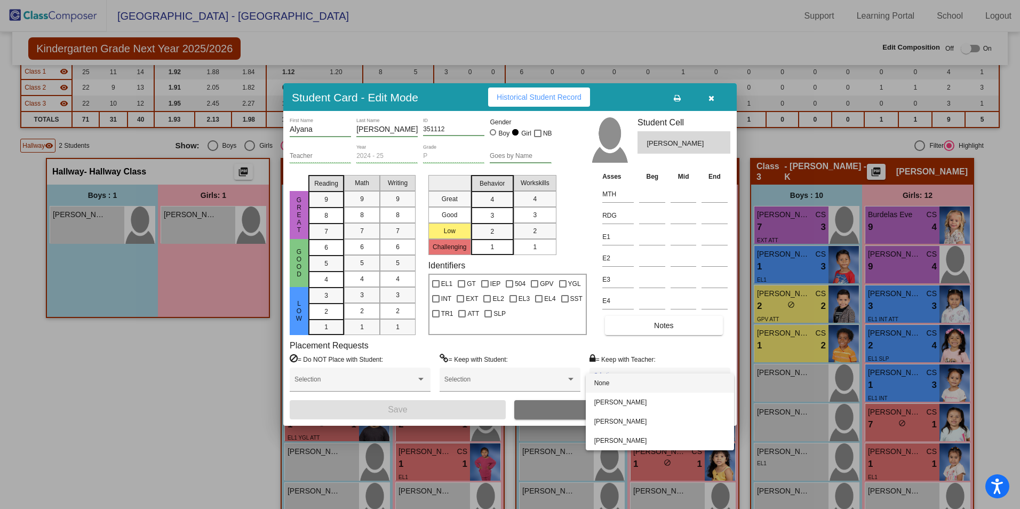
click at [139, 384] on div at bounding box center [510, 254] width 1020 height 509
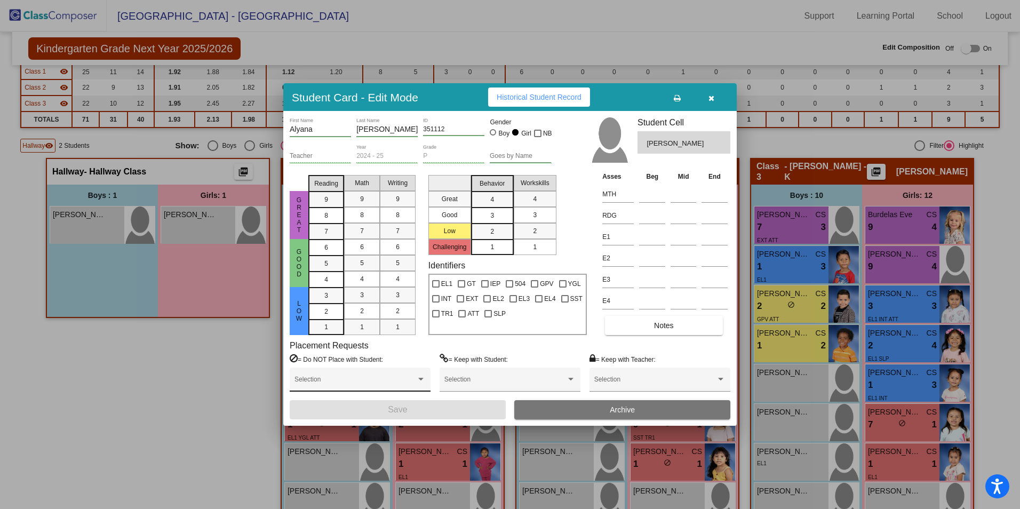
click at [420, 381] on div at bounding box center [421, 379] width 10 height 7
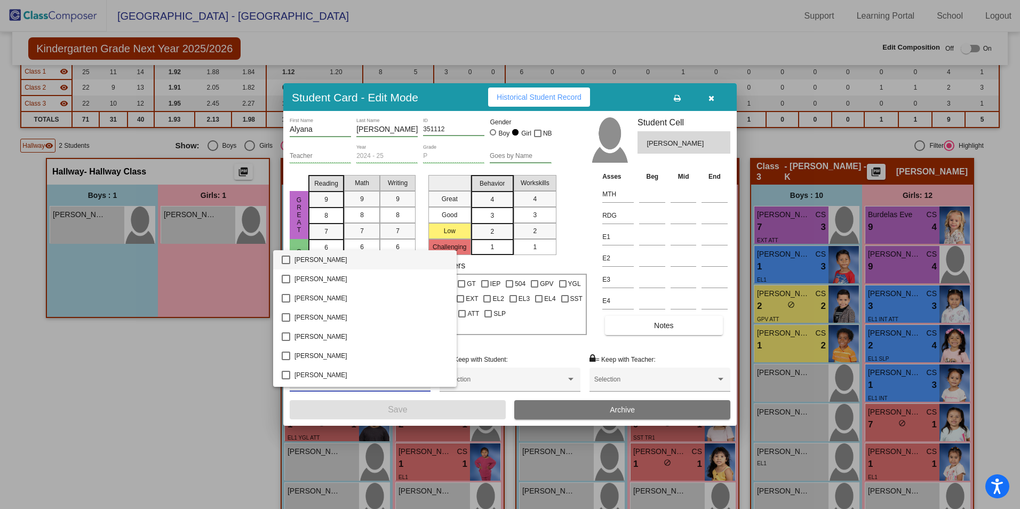
click at [159, 407] on div at bounding box center [510, 254] width 1020 height 509
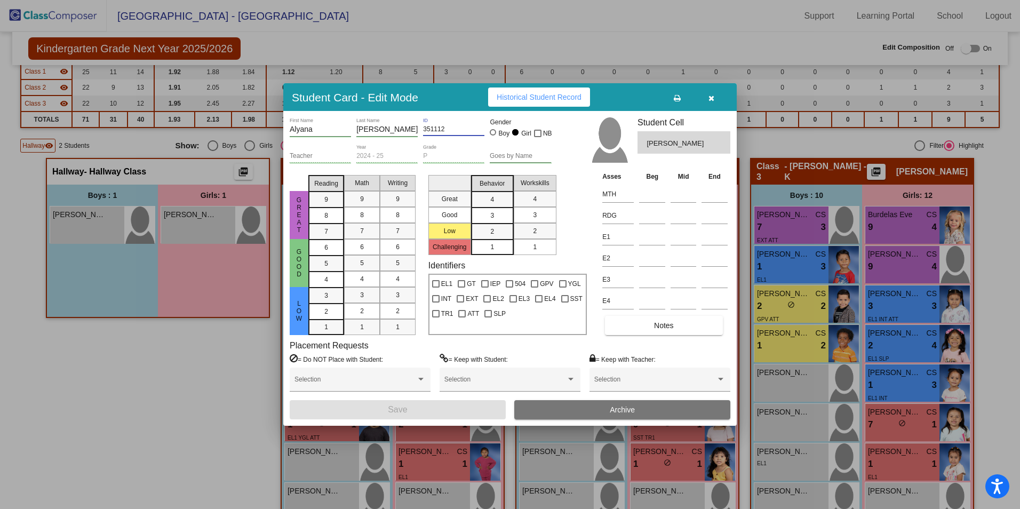
drag, startPoint x: 462, startPoint y: 126, endPoint x: 371, endPoint y: 148, distance: 93.7
click at [371, 148] on div "Alyana First Name [PERSON_NAME] Last Name 351112 ID Gender Boy Girl NB Teacher …" at bounding box center [435, 143] width 291 height 53
type input "111111"
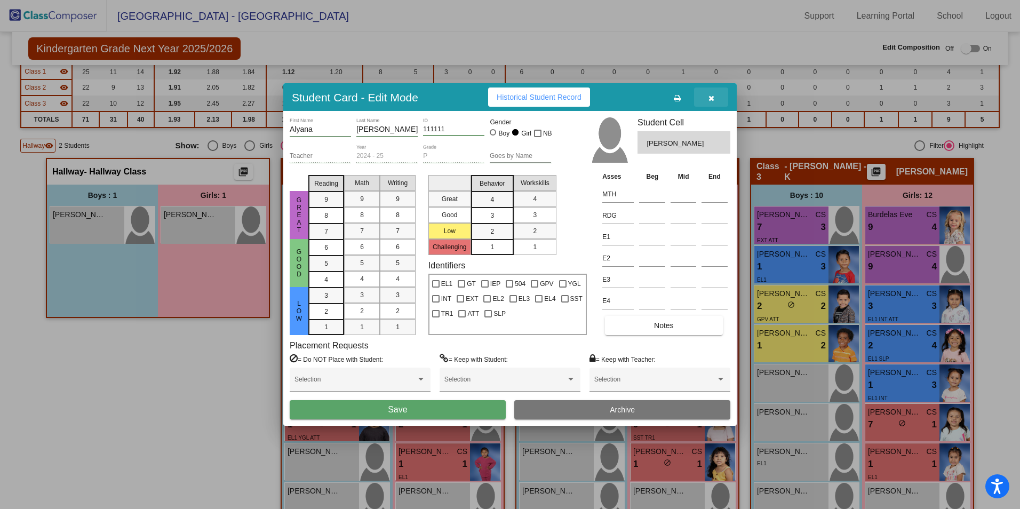
click at [722, 97] on button "button" at bounding box center [711, 97] width 34 height 19
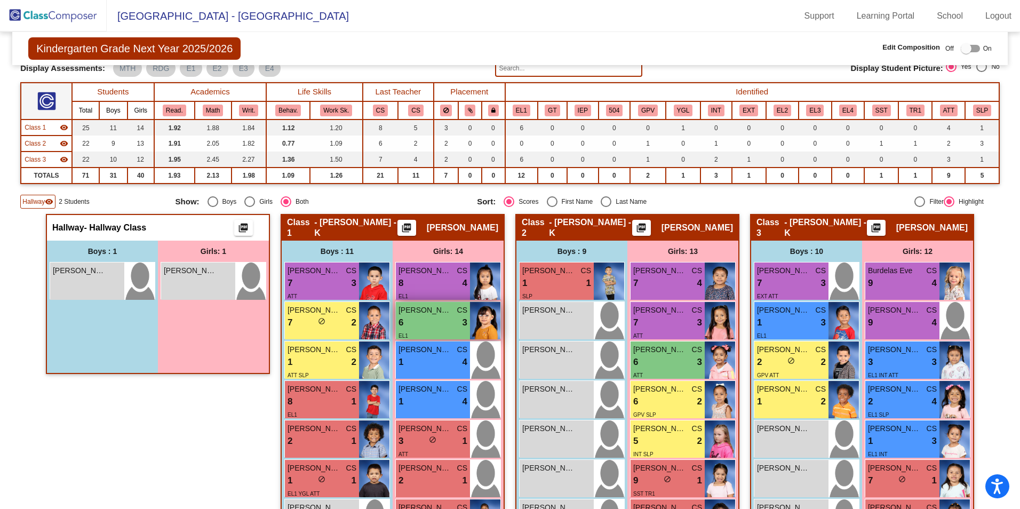
scroll to position [0, 0]
